Goal: Information Seeking & Learning: Find contact information

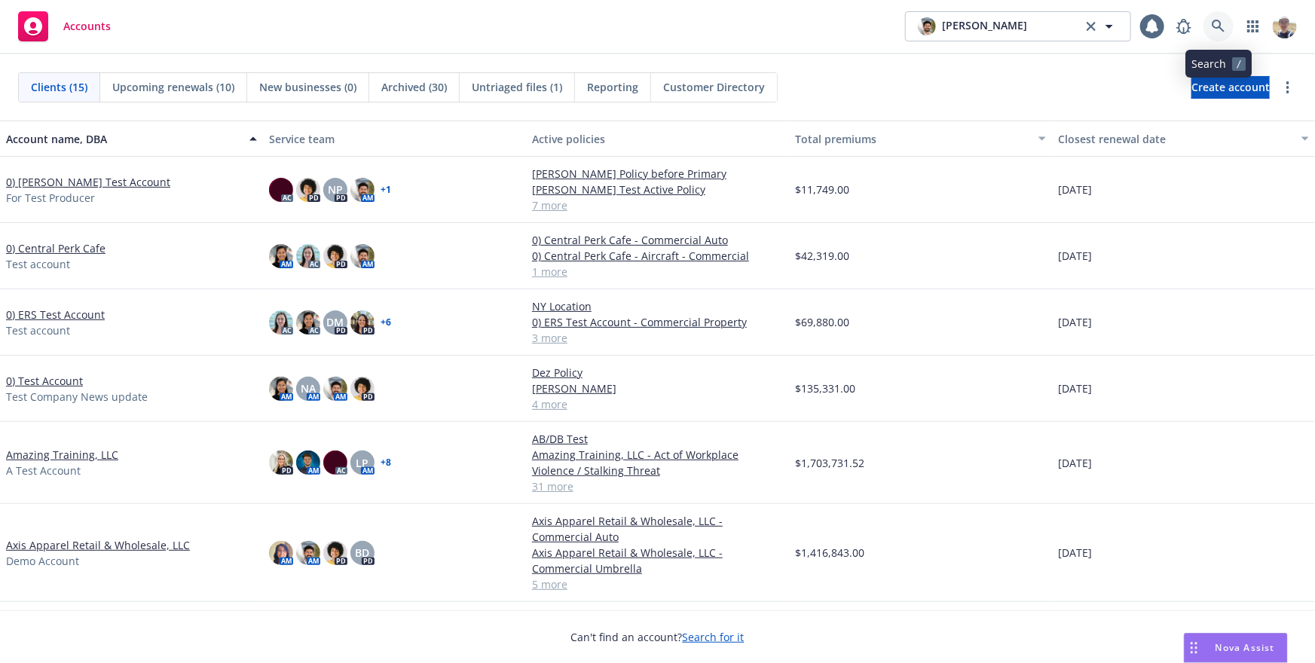
click at [1219, 20] on icon at bounding box center [1219, 27] width 14 height 14
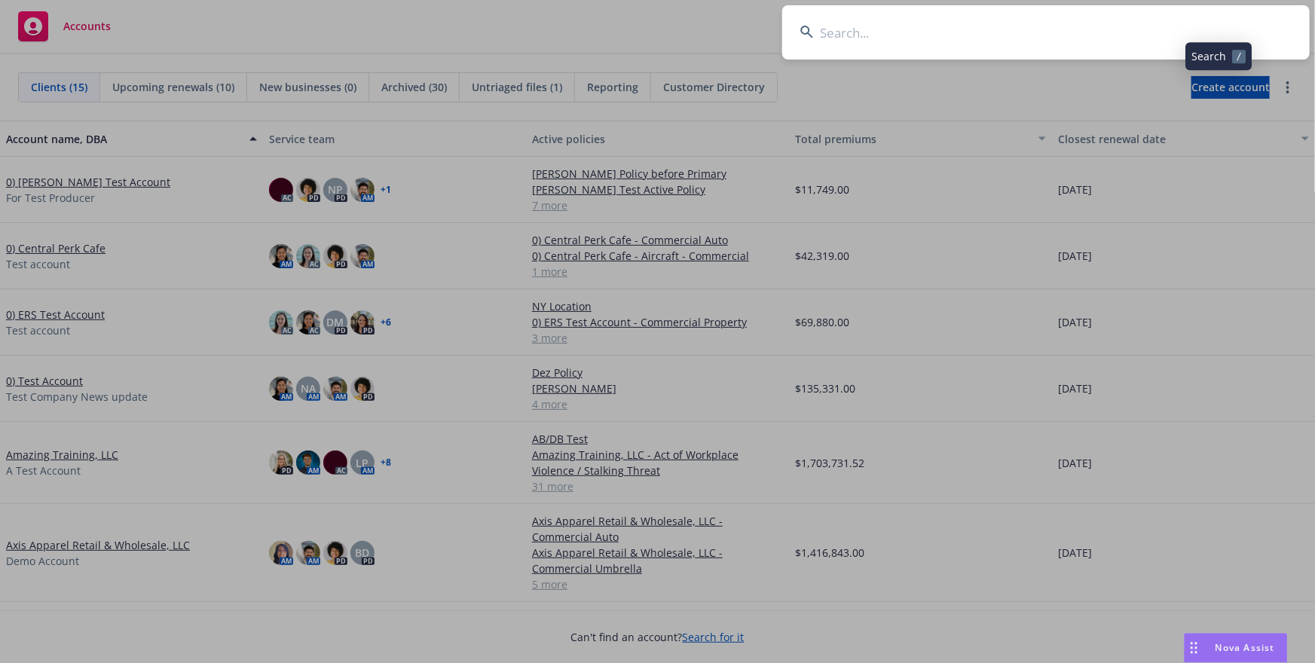
type input "Rubicon Corp"
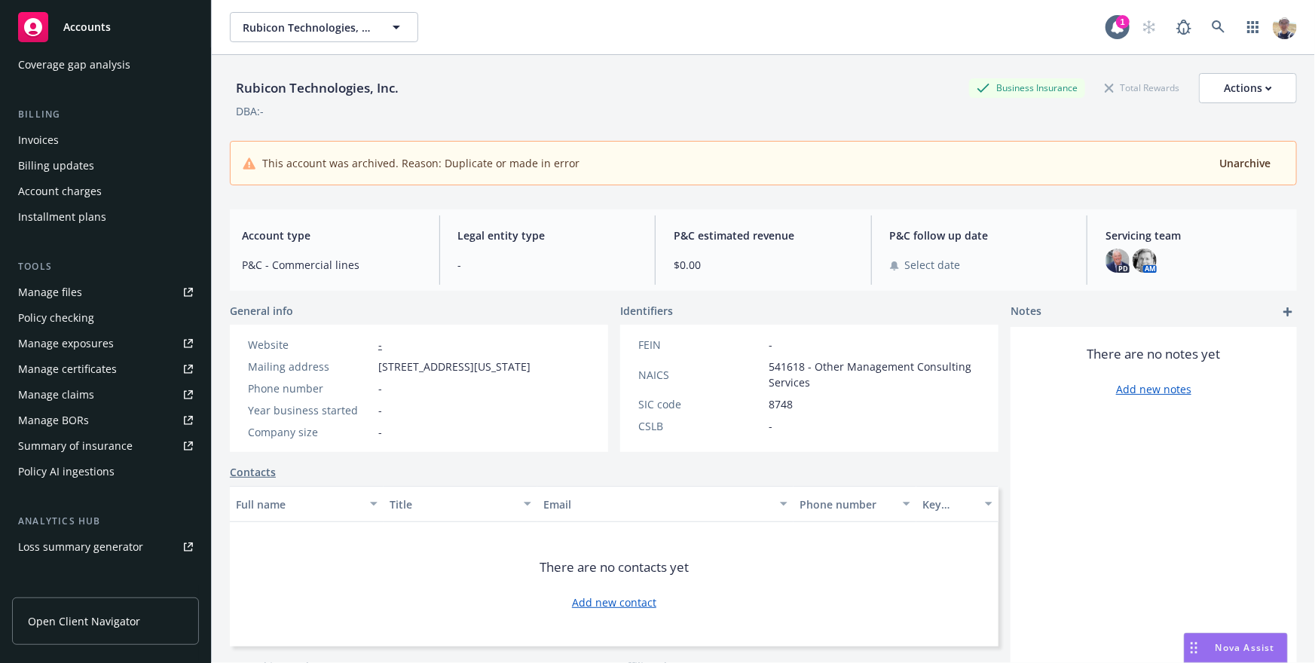
scroll to position [369, 0]
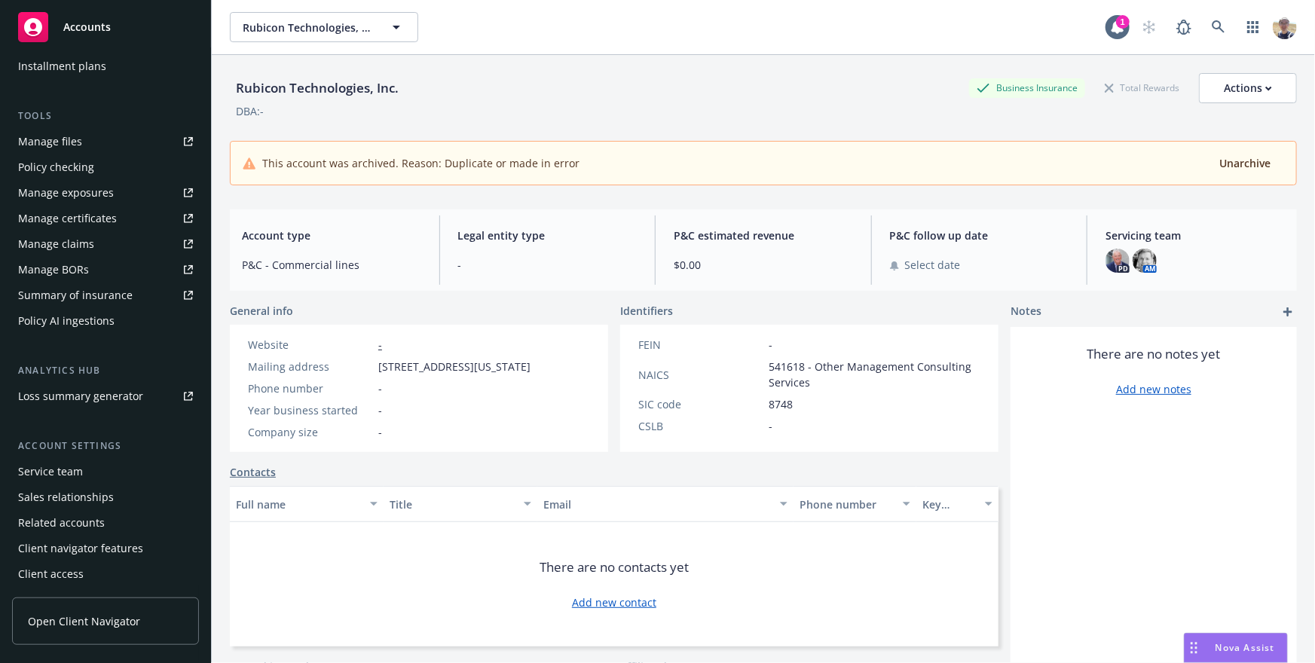
click at [84, 475] on div "Service team" at bounding box center [105, 472] width 175 height 24
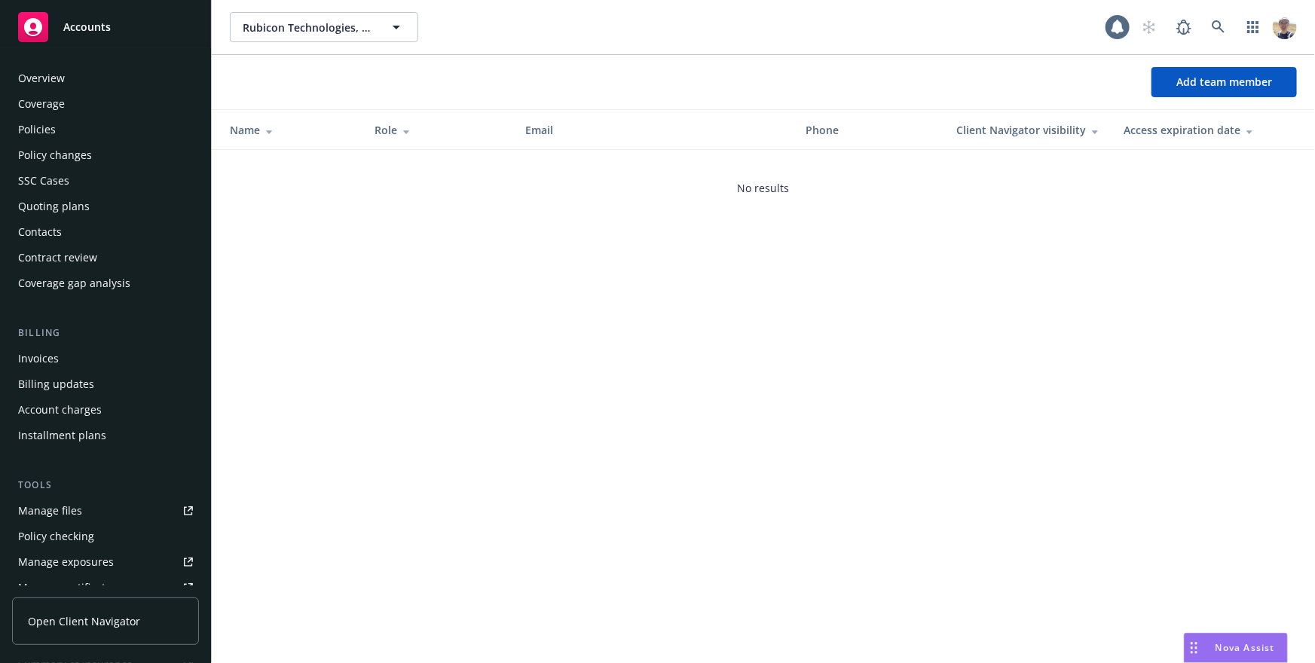
scroll to position [369, 0]
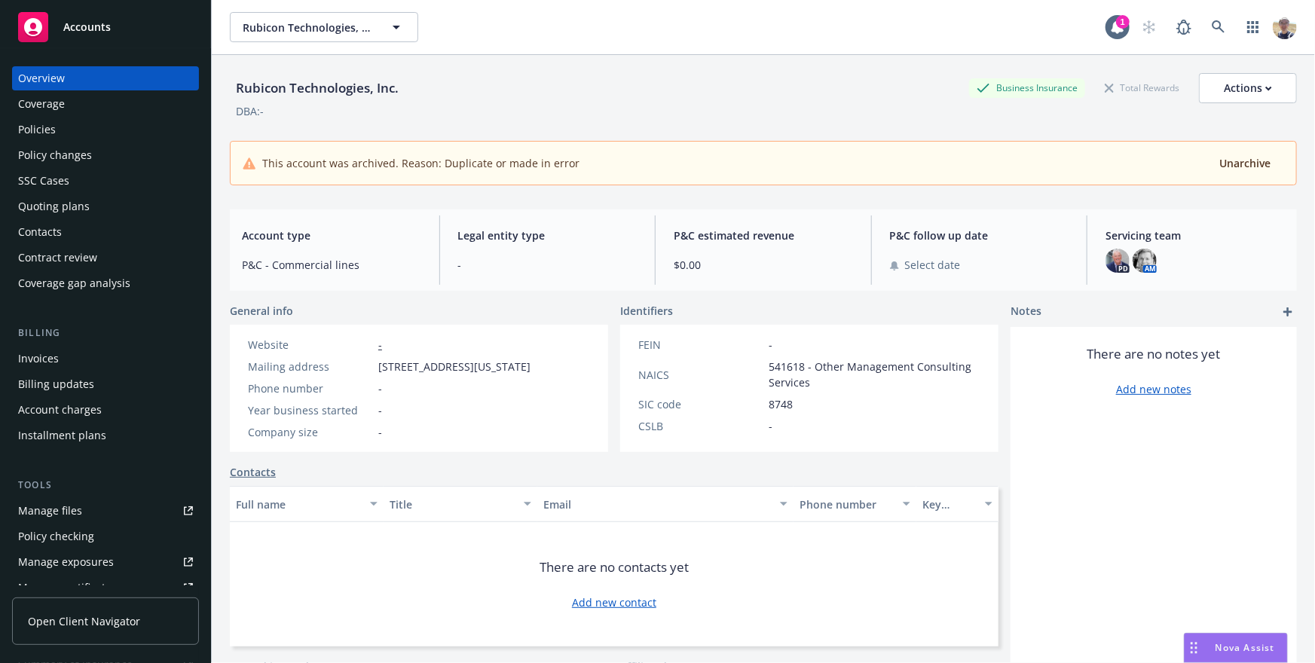
click at [54, 106] on div "Coverage" at bounding box center [41, 104] width 47 height 24
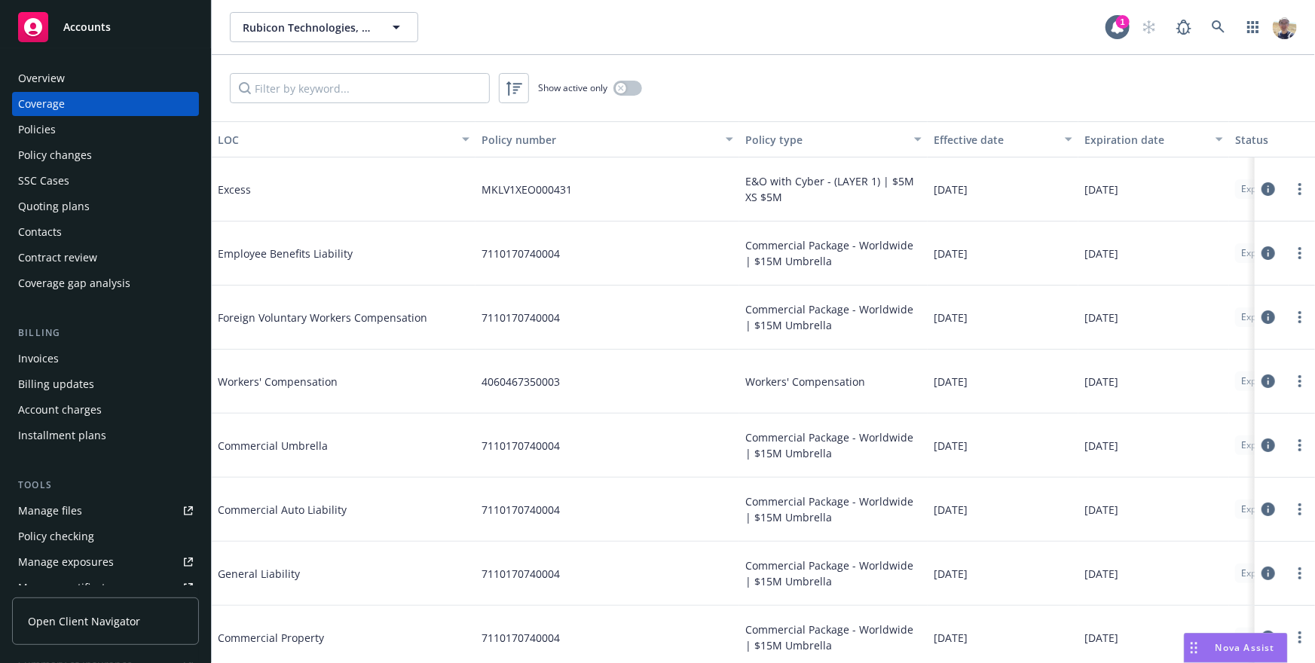
click at [56, 136] on div "Policies" at bounding box center [105, 130] width 175 height 24
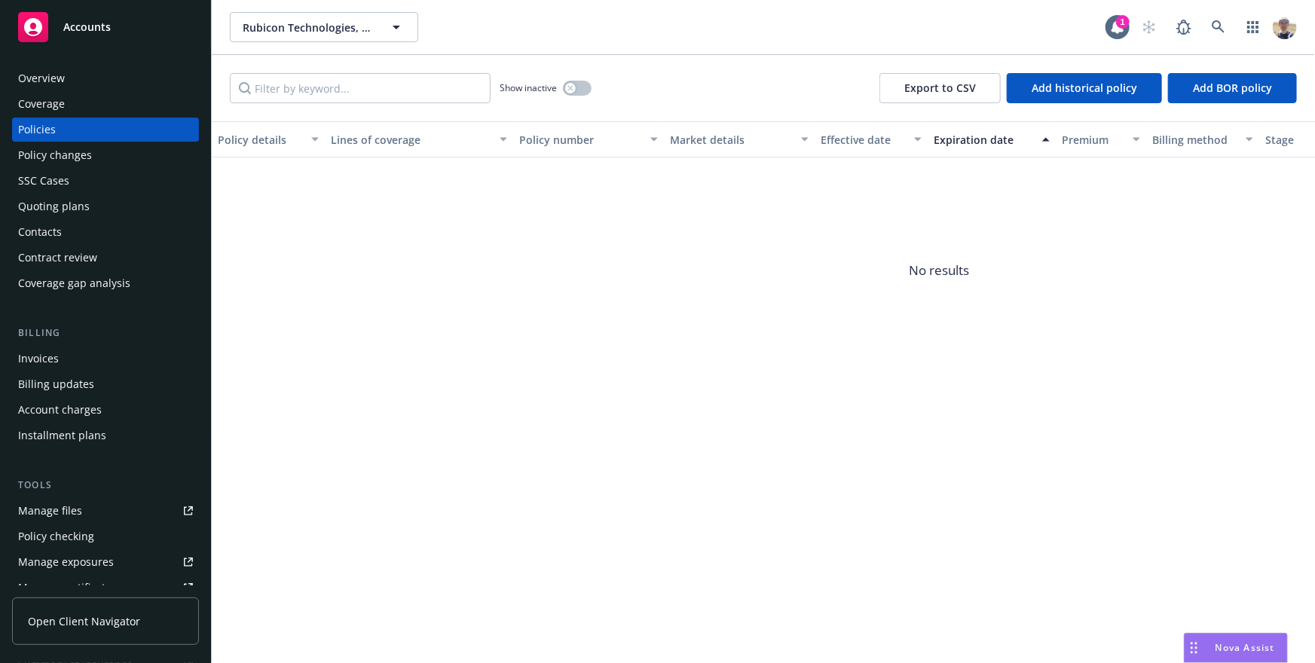
click at [67, 161] on div "Policy changes" at bounding box center [55, 155] width 74 height 24
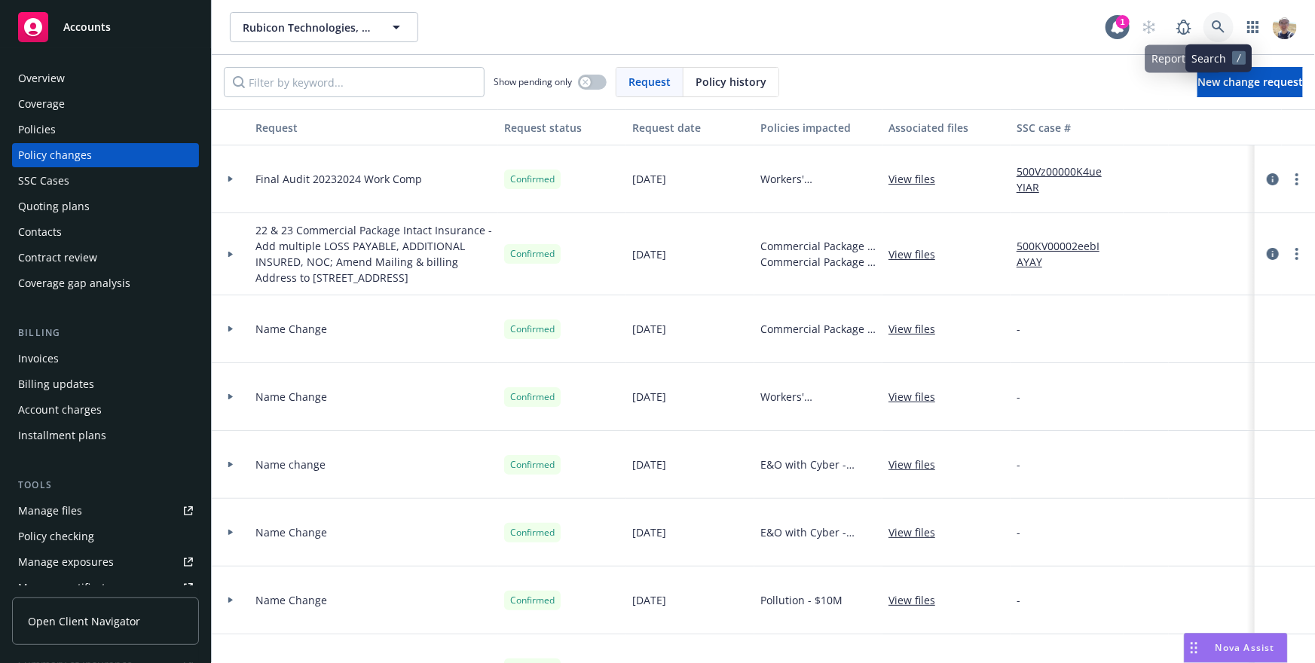
click at [1219, 23] on icon at bounding box center [1219, 27] width 14 height 14
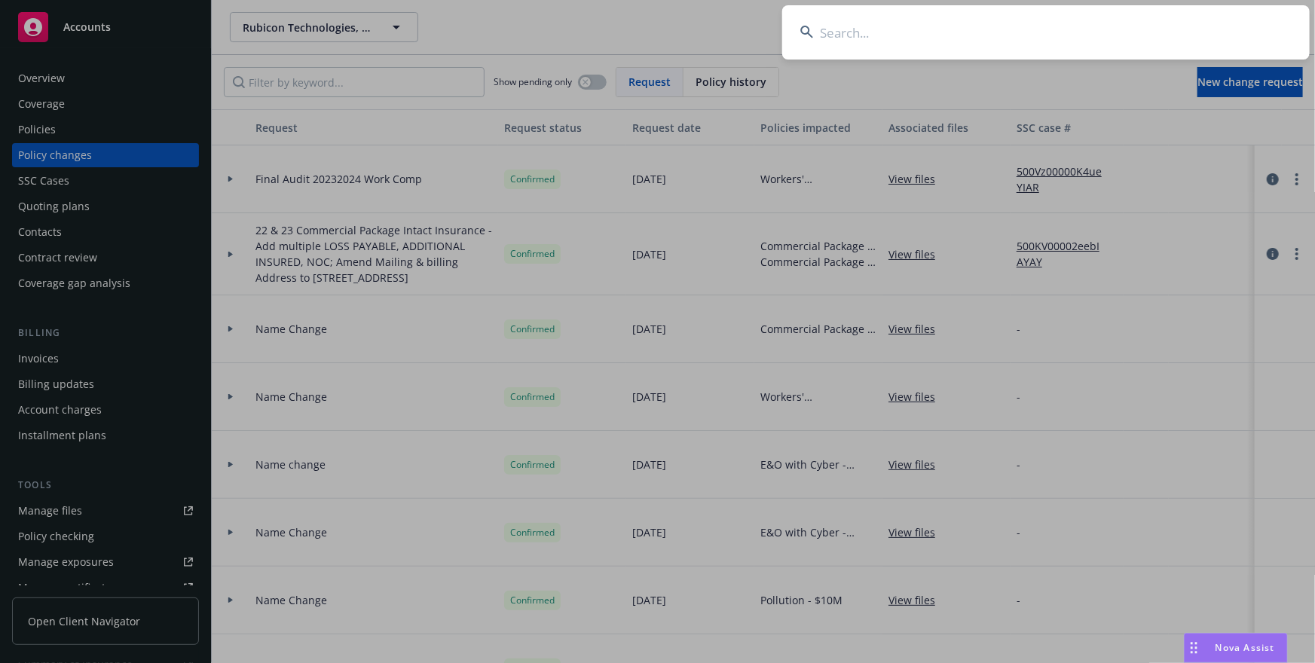
type input "Rubicon Corp"
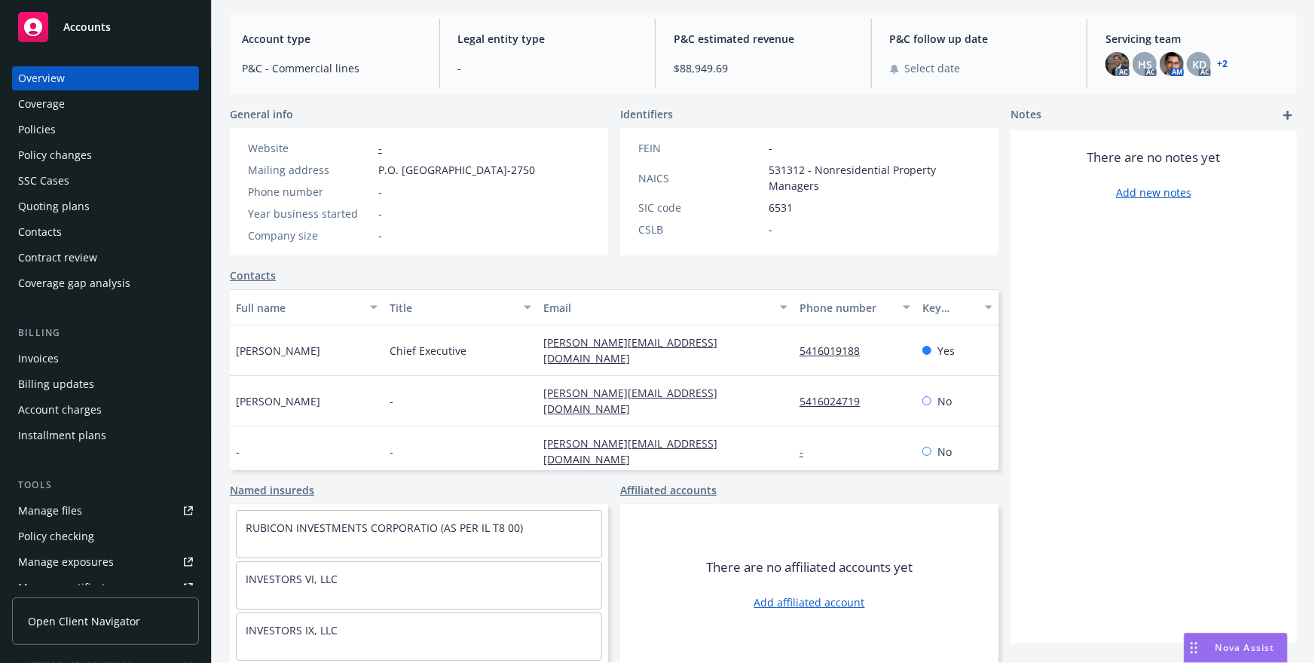
scroll to position [369, 0]
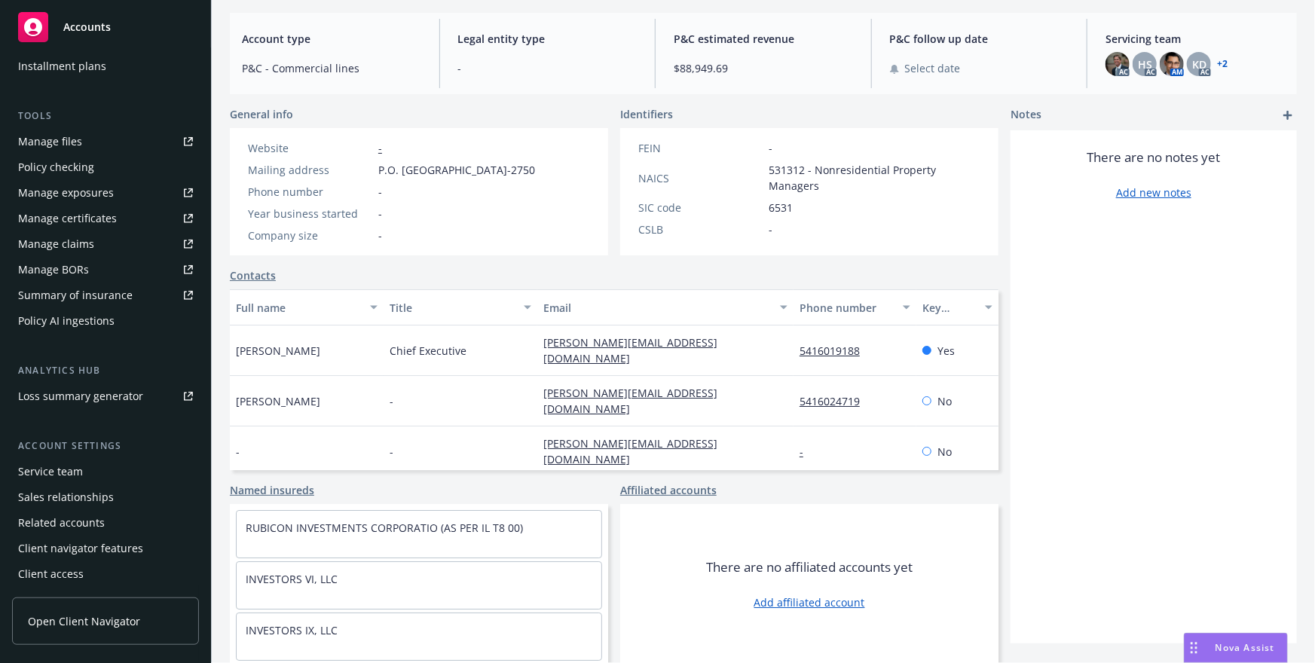
click at [93, 476] on div "Service team" at bounding box center [105, 472] width 175 height 24
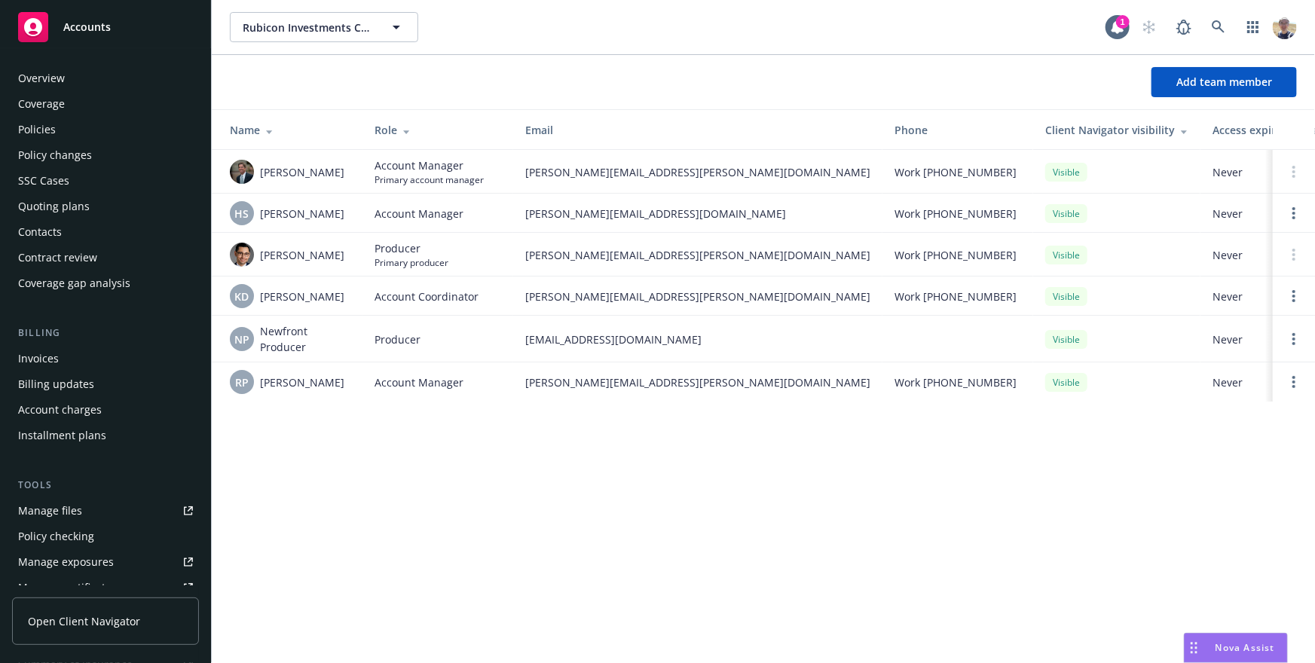
click at [63, 81] on div "Overview" at bounding box center [105, 78] width 175 height 24
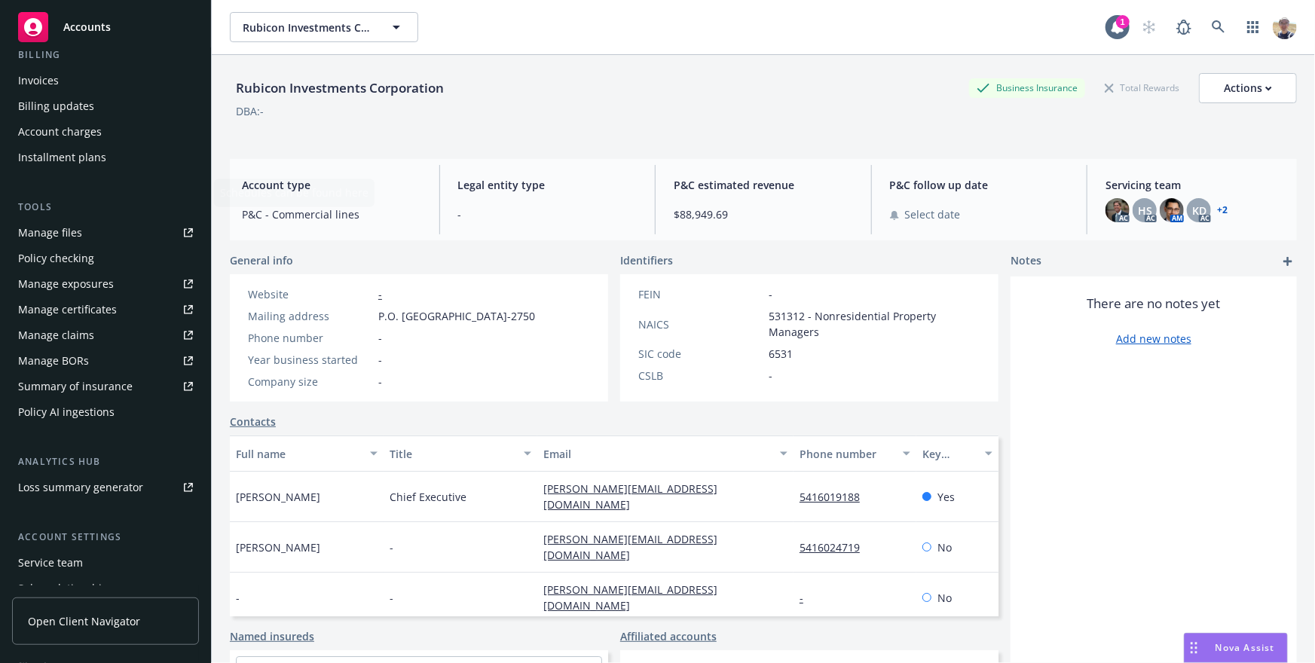
scroll to position [369, 0]
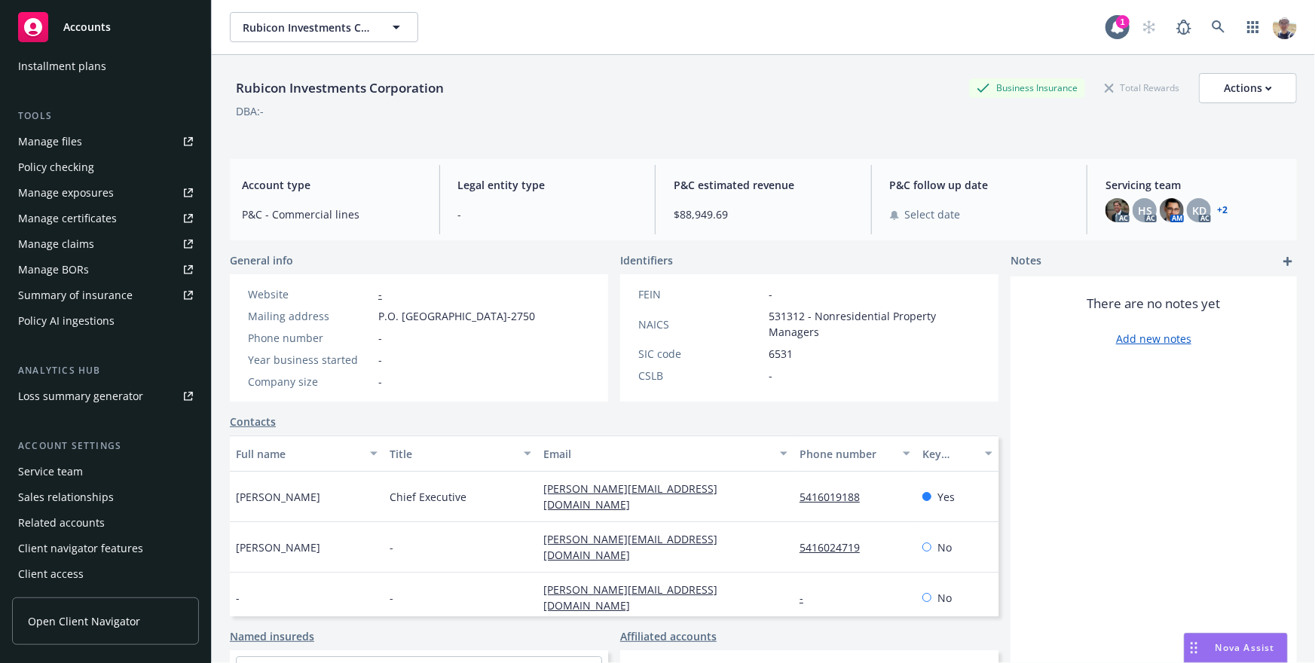
click at [98, 465] on div "Service team" at bounding box center [105, 472] width 175 height 24
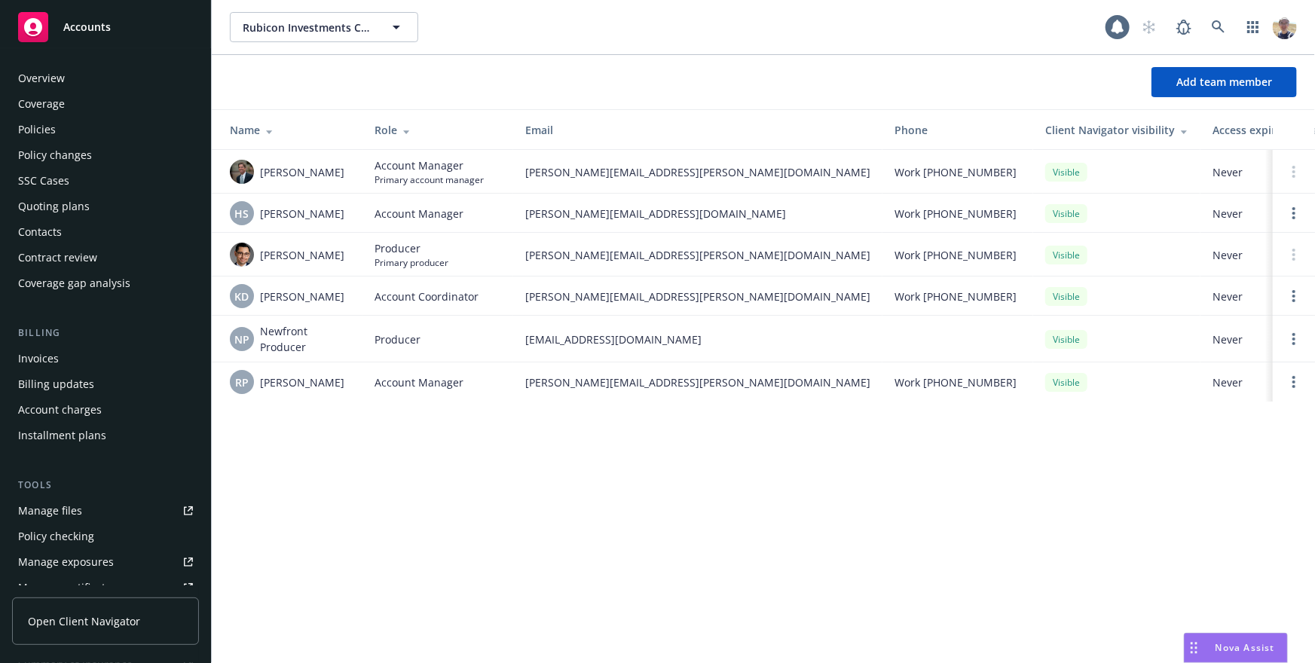
scroll to position [369, 0]
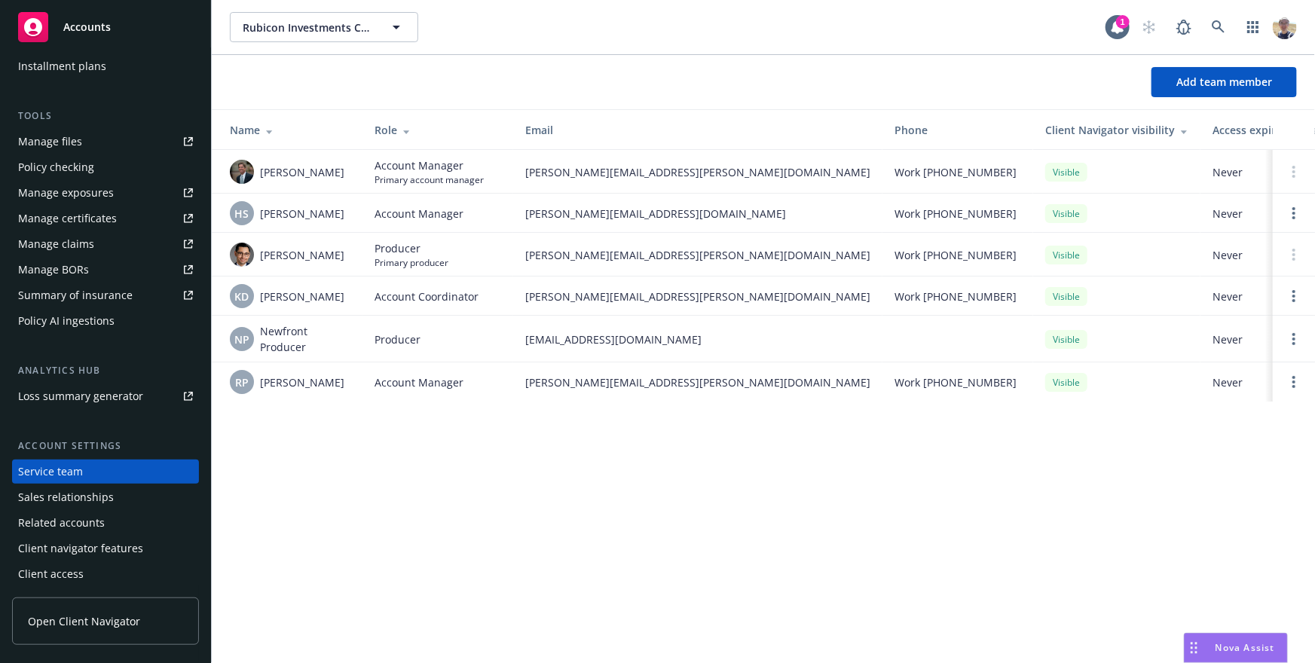
click at [381, 253] on span "Producer" at bounding box center [412, 248] width 74 height 16
click at [301, 253] on span "[PERSON_NAME]" at bounding box center [302, 255] width 84 height 16
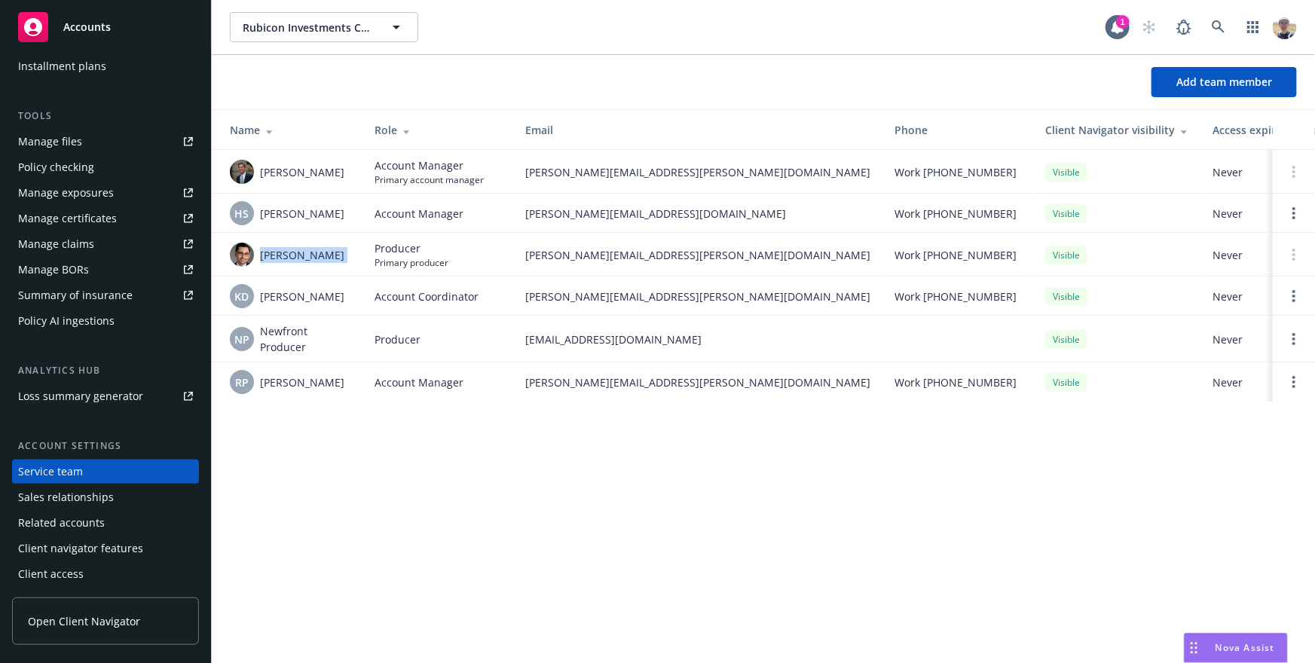
click at [301, 253] on span "[PERSON_NAME]" at bounding box center [302, 255] width 84 height 16
click at [295, 253] on span "[PERSON_NAME]" at bounding box center [302, 255] width 84 height 16
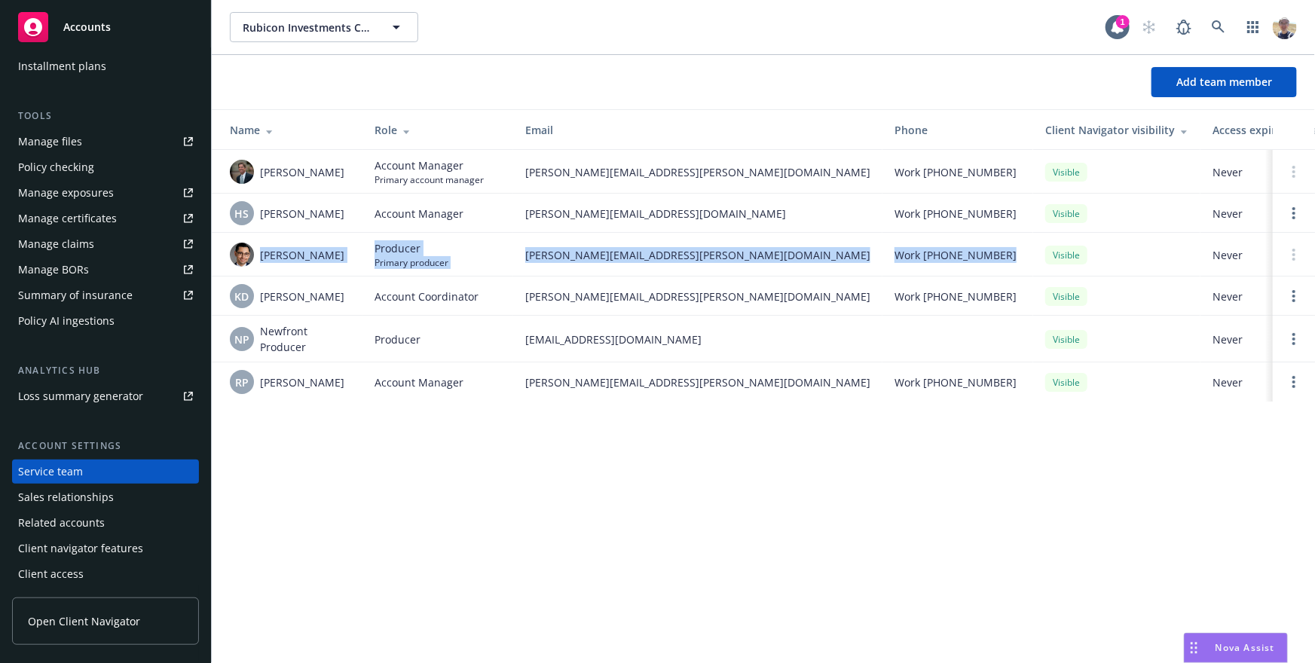
drag, startPoint x: 295, startPoint y: 253, endPoint x: 817, endPoint y: 265, distance: 521.7
click at [817, 265] on tr "[PERSON_NAME] Producer Primary producer [PERSON_NAME][EMAIL_ADDRESS][PERSON_NAM…" at bounding box center [810, 255] width 1197 height 44
click at [883, 265] on td "Work [PHONE_NUMBER]" at bounding box center [958, 255] width 151 height 44
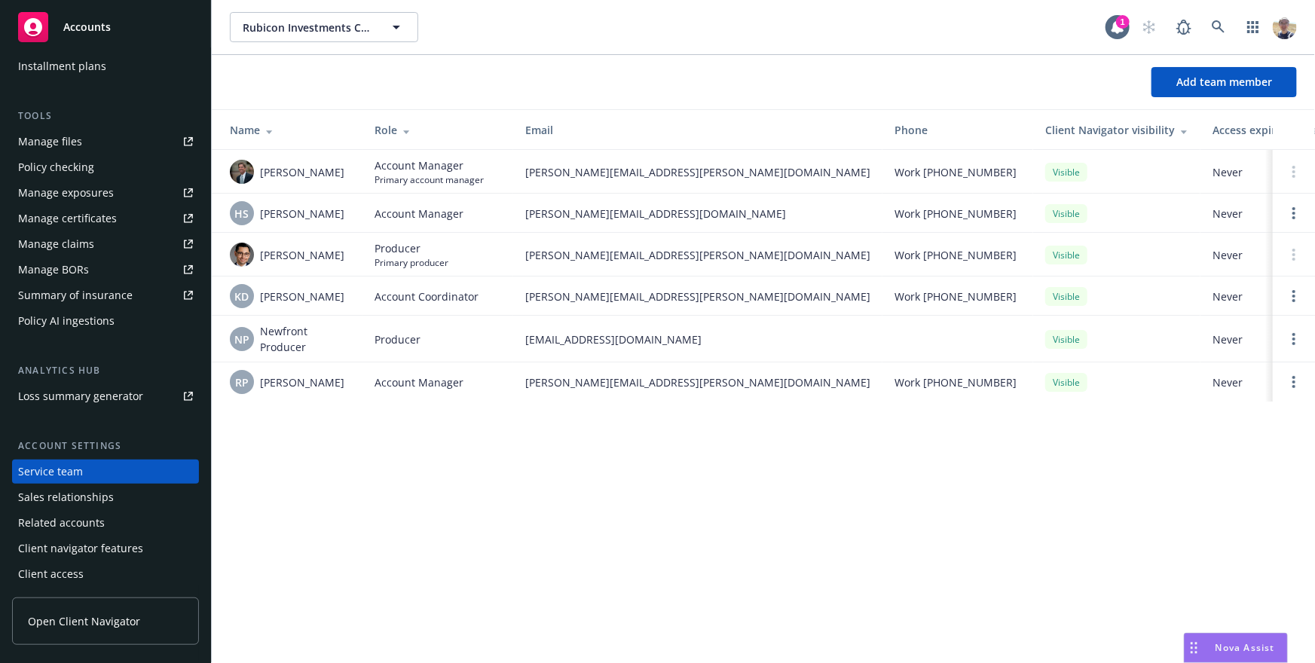
scroll to position [0, 0]
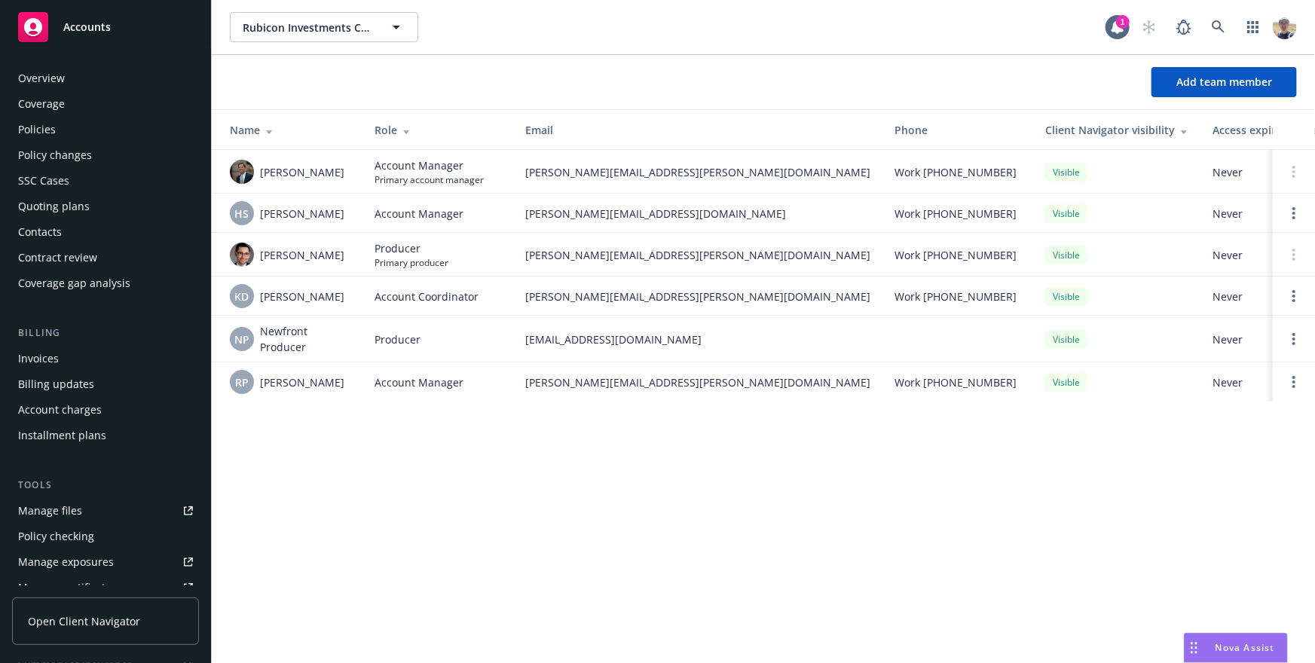
click at [56, 126] on div "Policies" at bounding box center [105, 130] width 175 height 24
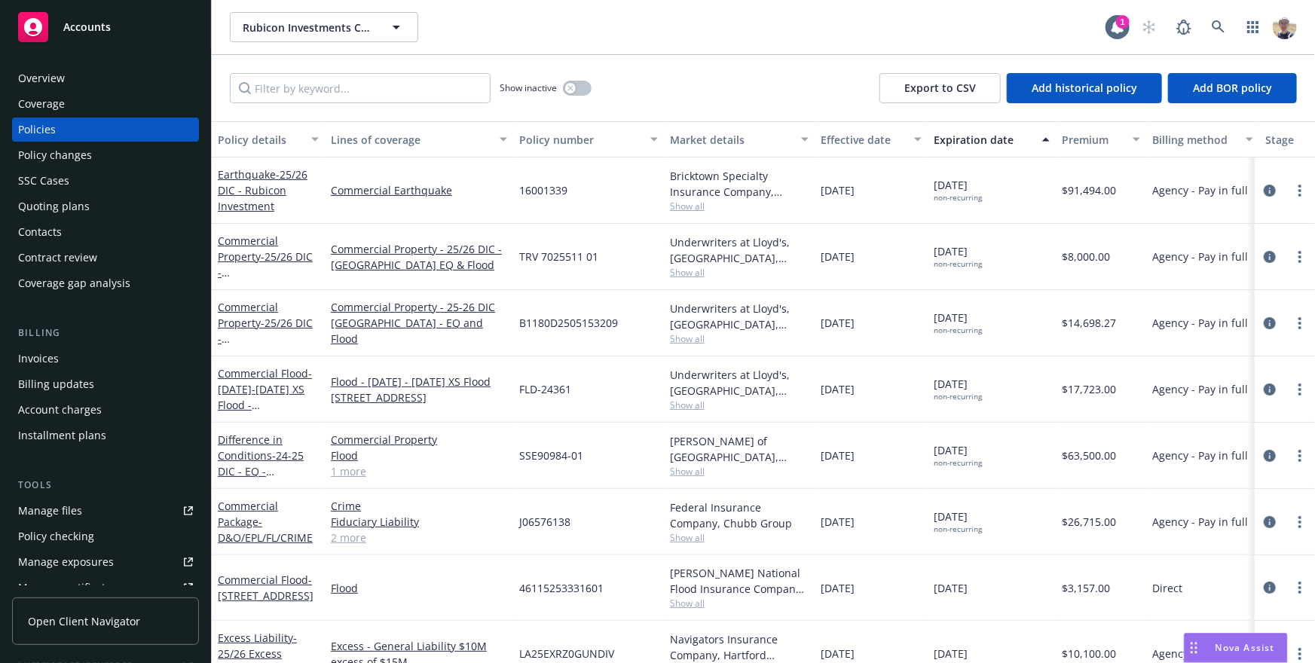
scroll to position [0, 350]
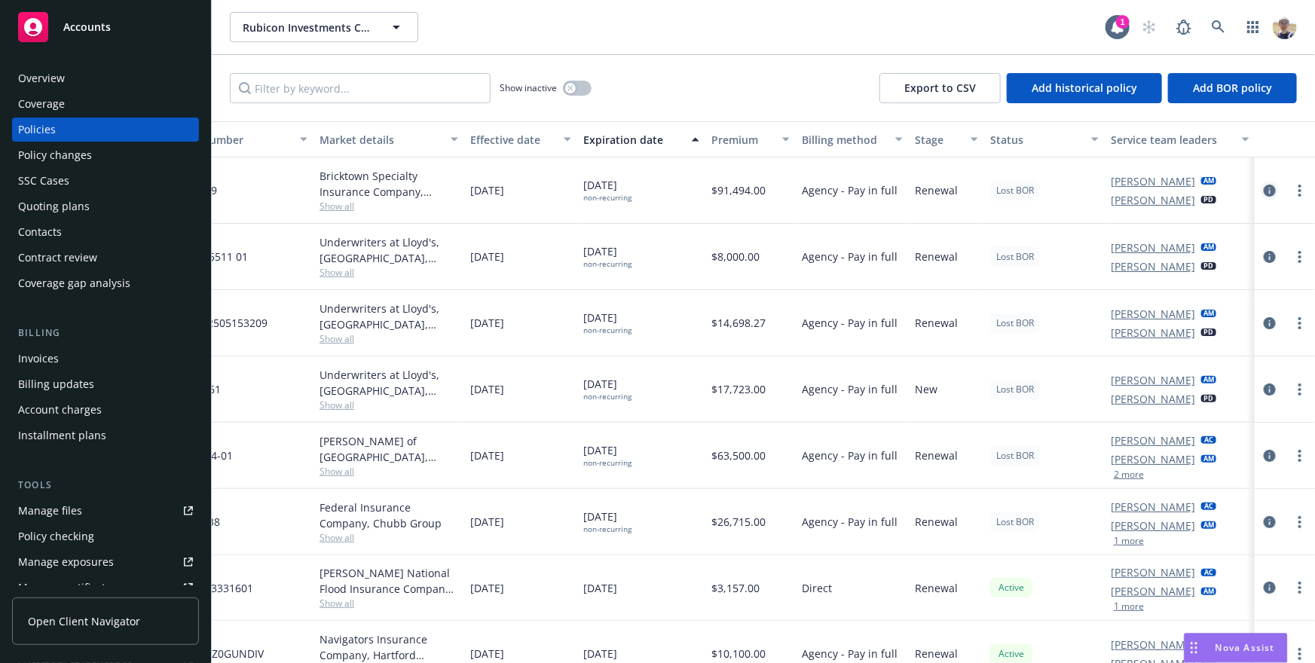
click at [1269, 193] on icon "circleInformation" at bounding box center [1270, 191] width 12 height 12
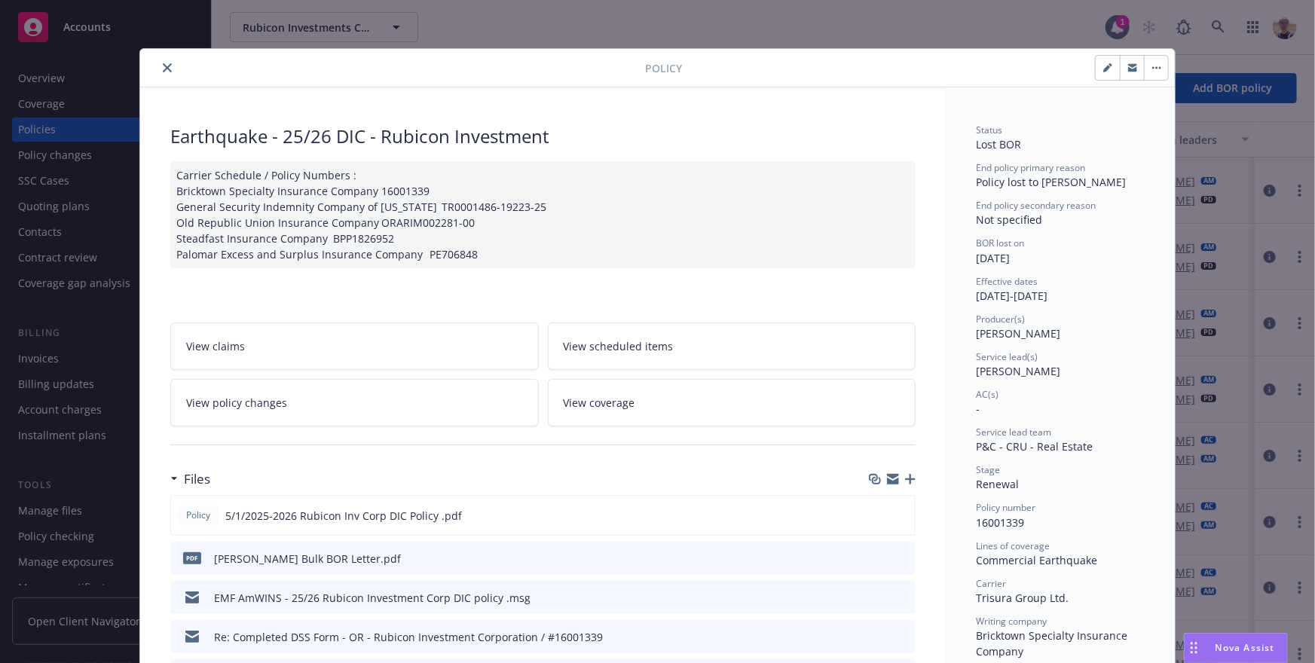
click at [1197, 155] on div "Policy Earthquake - 25/26 DIC - Rubicon Investment Carrier Schedule / Policy Nu…" at bounding box center [657, 331] width 1315 height 663
click at [165, 70] on icon "close" at bounding box center [167, 67] width 9 height 9
